Goal: Task Accomplishment & Management: Use online tool/utility

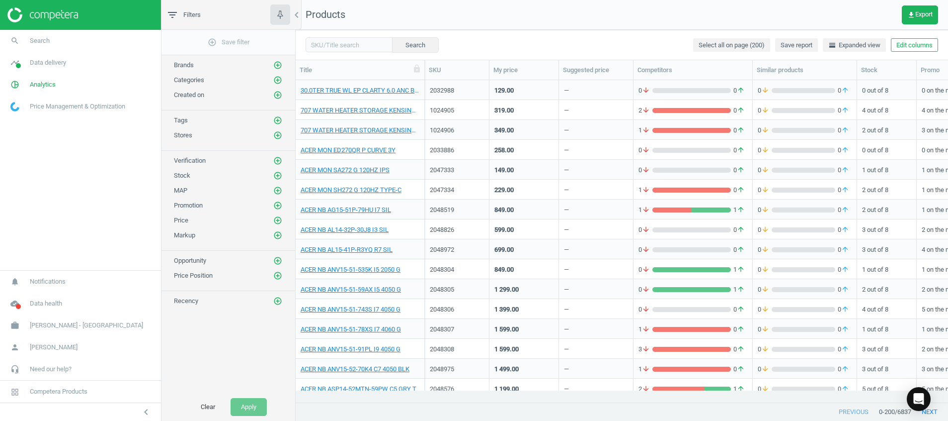
scroll to position [299, 641]
click at [67, 14] on img at bounding box center [42, 14] width 71 height 15
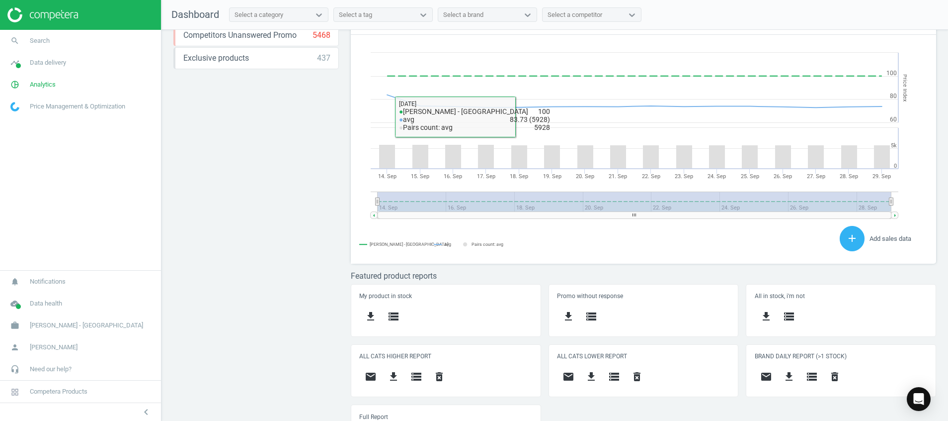
scroll to position [272, 0]
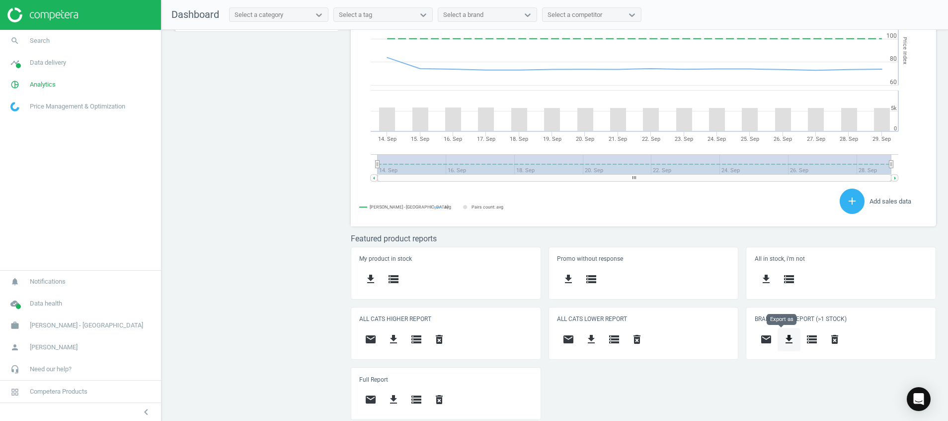
click at [783, 334] on icon "get_app" at bounding box center [789, 339] width 12 height 12
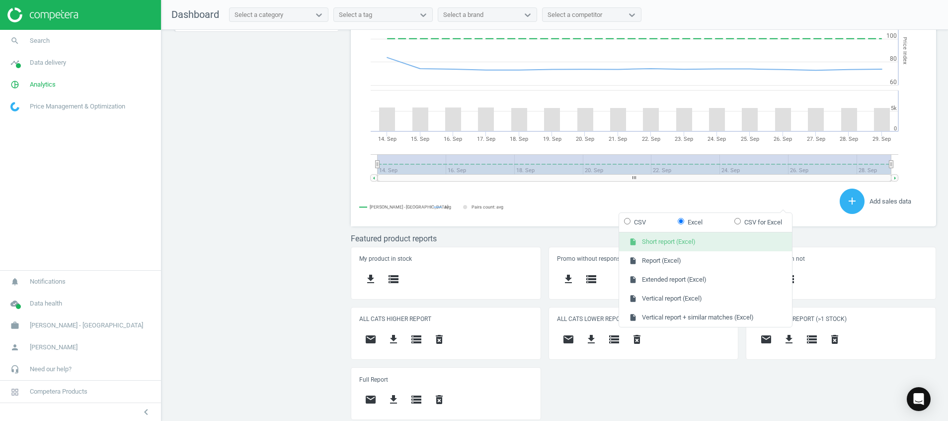
click at [699, 235] on button "insert_drive_file Short report (Excel)" at bounding box center [705, 241] width 173 height 19
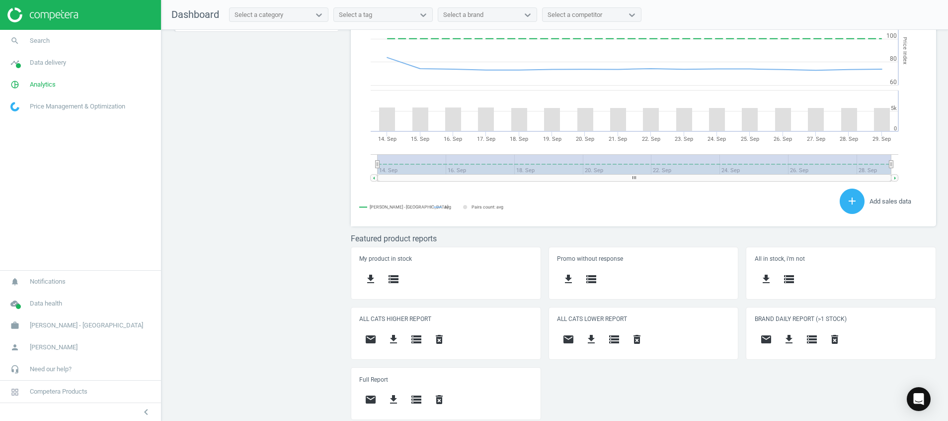
scroll to position [0, 0]
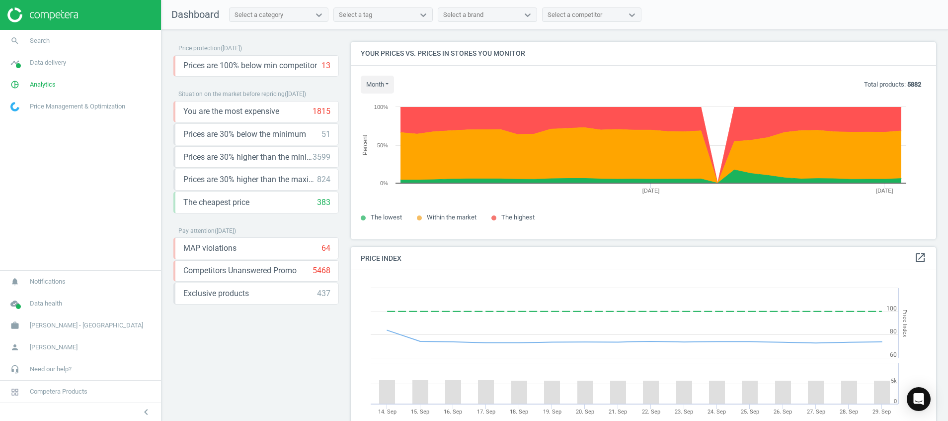
click at [42, 11] on img at bounding box center [42, 14] width 71 height 15
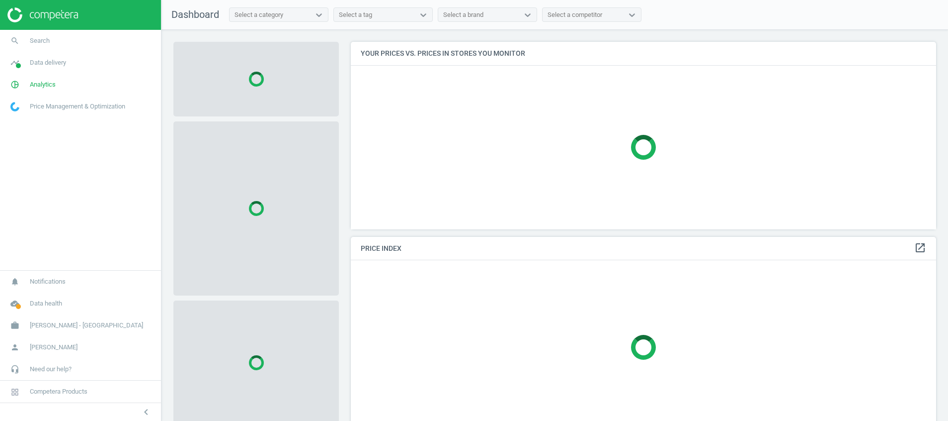
scroll to position [210, 598]
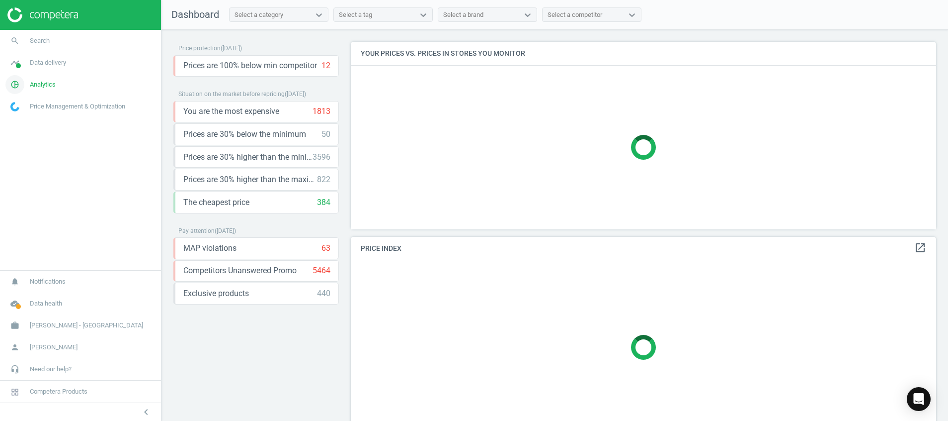
click at [16, 83] on icon "pie_chart_outlined" at bounding box center [14, 84] width 19 height 19
click at [23, 122] on span "Products" at bounding box center [22, 121] width 23 height 8
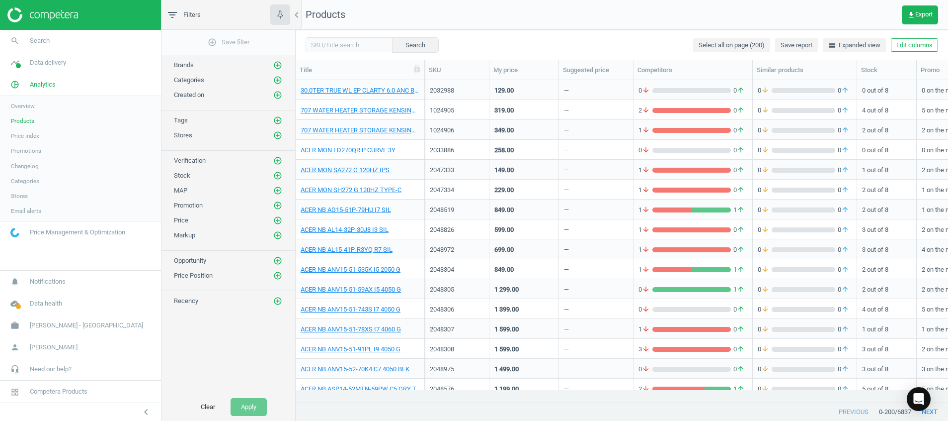
scroll to position [299, 641]
click at [66, 14] on img at bounding box center [42, 14] width 71 height 15
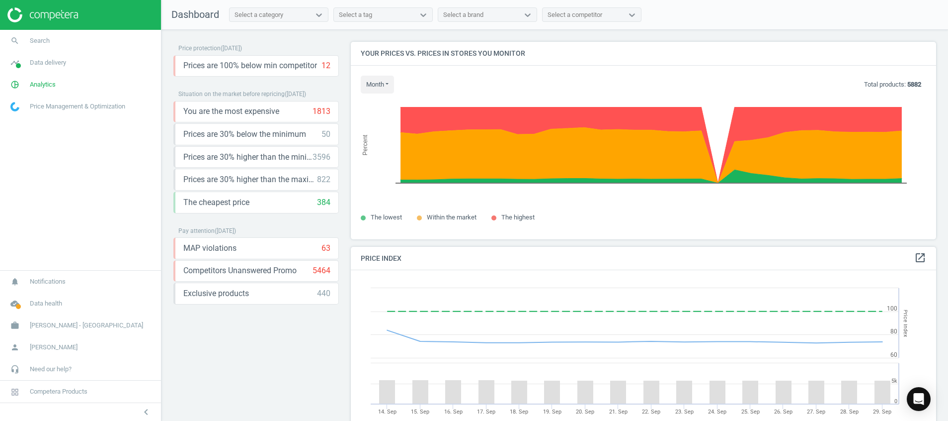
scroll to position [252, 598]
click at [47, 14] on img at bounding box center [42, 14] width 71 height 15
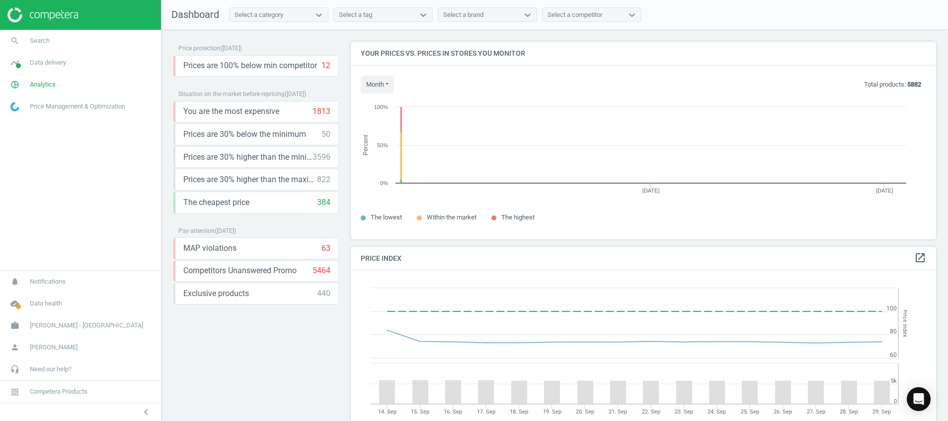
scroll to position [220, 598]
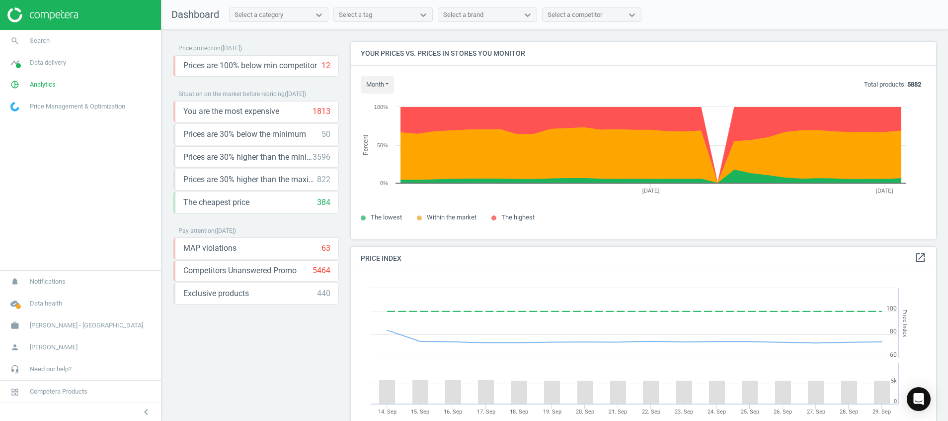
click at [297, 331] on div "Price protection ( [DATE] ) Prices are 100% below min competitor 12 keyboard_ar…" at bounding box center [256, 228] width 166 height 372
